Goal: Information Seeking & Learning: Find specific fact

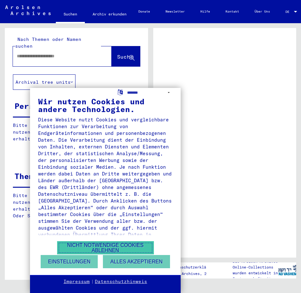
click at [116, 248] on button "Nicht notwendige Cookies ablehnen" at bounding box center [105, 247] width 97 height 13
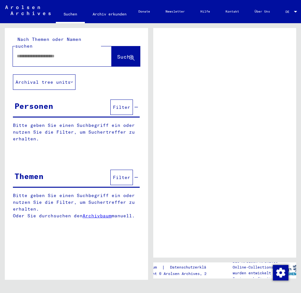
click at [47, 53] on input "text" at bounding box center [56, 56] width 79 height 7
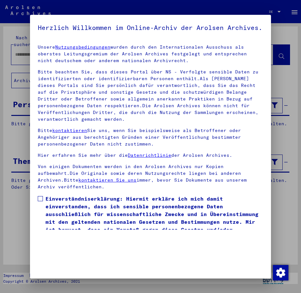
click at [39, 201] on span at bounding box center [40, 198] width 5 height 5
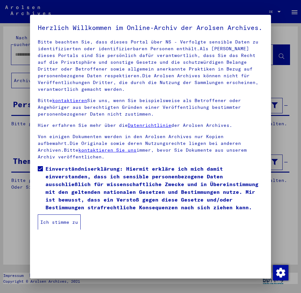
click at [53, 229] on button "Ich stimme zu" at bounding box center [59, 222] width 43 height 15
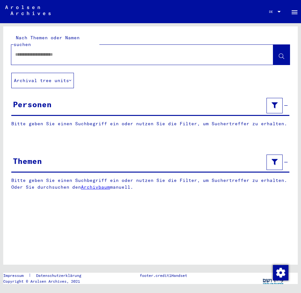
click at [46, 51] on input "text" at bounding box center [136, 54] width 242 height 7
click at [285, 49] on button at bounding box center [281, 55] width 16 height 20
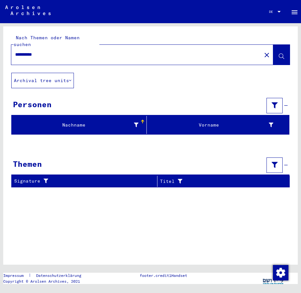
click at [106, 140] on div at bounding box center [150, 144] width 294 height 8
click at [99, 142] on div "**********" at bounding box center [150, 109] width 294 height 166
click at [72, 122] on div "Nachname" at bounding box center [76, 125] width 124 height 7
click at [67, 73] on button "Archival tree units" at bounding box center [42, 80] width 63 height 15
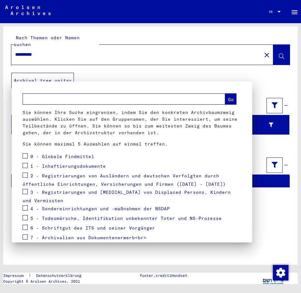
scroll to position [38, 0]
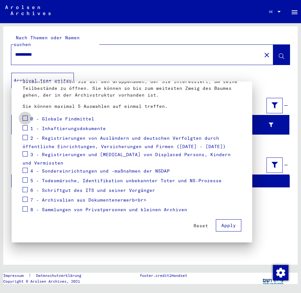
click at [26, 119] on span at bounding box center [25, 118] width 5 height 5
click at [27, 130] on span at bounding box center [25, 127] width 5 height 5
click at [27, 139] on div "2 - Registrierungen von Ausländern und deutschen Verfolgten durch öffentliche E…" at bounding box center [132, 142] width 218 height 16
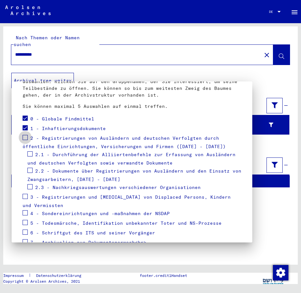
click at [25, 139] on span at bounding box center [25, 137] width 5 height 5
click at [32, 155] on span at bounding box center [29, 153] width 5 height 5
click at [30, 170] on span at bounding box center [29, 170] width 5 height 5
click at [30, 187] on span at bounding box center [29, 186] width 5 height 5
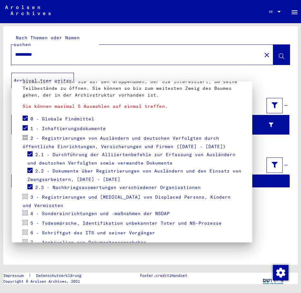
click at [25, 198] on span at bounding box center [25, 196] width 5 height 5
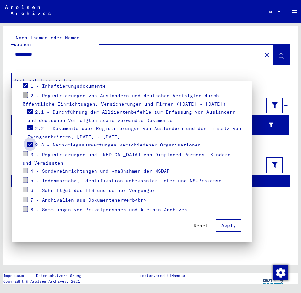
click at [30, 146] on span at bounding box center [29, 144] width 5 height 5
click at [24, 153] on span at bounding box center [25, 153] width 5 height 5
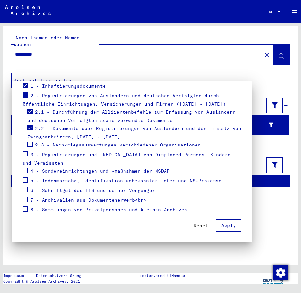
click at [30, 142] on span at bounding box center [29, 144] width 5 height 5
click at [221, 226] on span "Apply" at bounding box center [228, 226] width 14 height 6
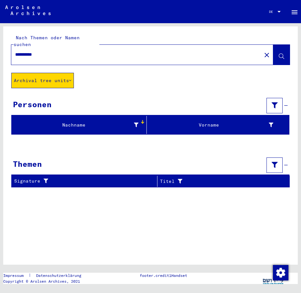
click at [33, 51] on input "**********" at bounding box center [136, 54] width 242 height 7
click at [0, 35] on div "Nach Themen oder Namen suchen **** close Archival tree units Personen Nachname …" at bounding box center [150, 153] width 301 height 261
click at [34, 51] on input "****" at bounding box center [136, 54] width 242 height 7
click at [50, 51] on input "**********" at bounding box center [136, 54] width 242 height 7
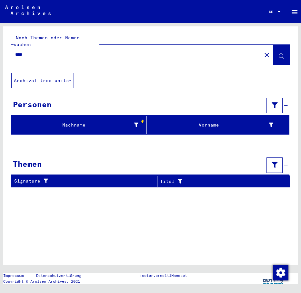
type input "****"
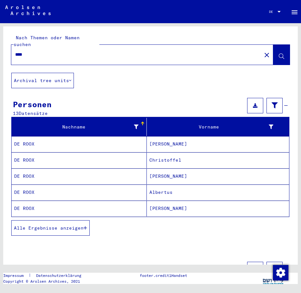
click at [81, 225] on button "Alle Ergebnisse anzeigen" at bounding box center [50, 227] width 78 height 15
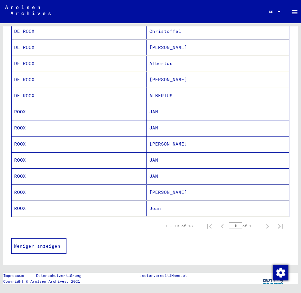
scroll to position [161, 0]
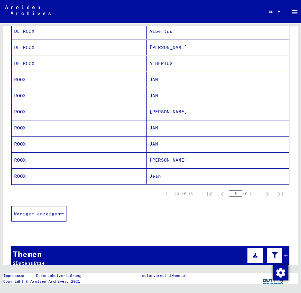
click at [283, 249] on div "Themen 2 Datensätze" at bounding box center [150, 257] width 278 height 22
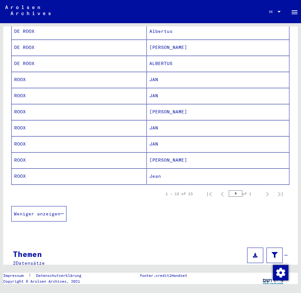
scroll to position [255, 0]
